Goal: Information Seeking & Learning: Learn about a topic

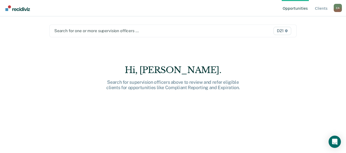
click at [110, 28] on div "Search for one or more supervision officers …" at bounding box center [137, 30] width 167 height 7
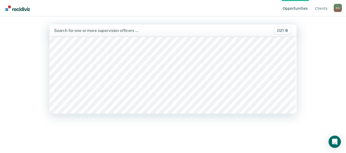
scroll to position [261, 0]
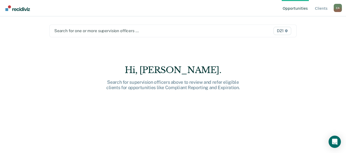
click at [36, 48] on div "Opportunities Client s [PERSON_NAME] C A Profile How it works Log Out Search fo…" at bounding box center [173, 76] width 346 height 153
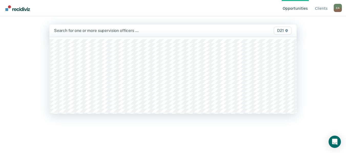
click at [95, 35] on div "Search for one or more supervision officers … D21" at bounding box center [172, 31] width 247 height 12
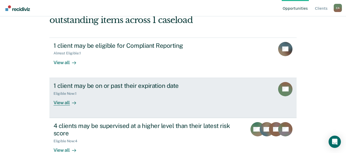
scroll to position [52, 0]
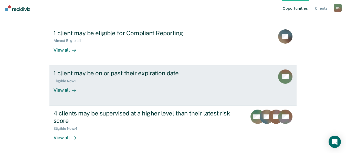
click at [67, 88] on div "View all" at bounding box center [68, 88] width 29 height 10
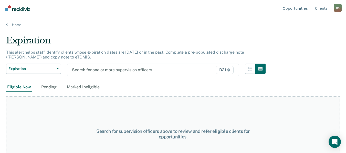
click at [101, 72] on div at bounding box center [128, 70] width 113 height 6
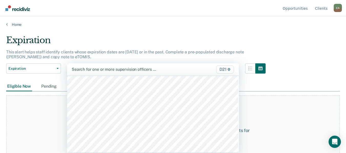
scroll to position [154, 0]
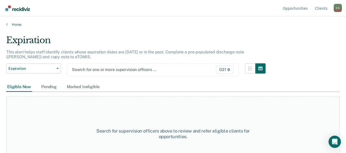
click at [101, 58] on div "This alert helps staff identify clients whose expiration dates are [DATE] or in…" at bounding box center [135, 57] width 259 height 14
